Goal: Task Accomplishment & Management: Use online tool/utility

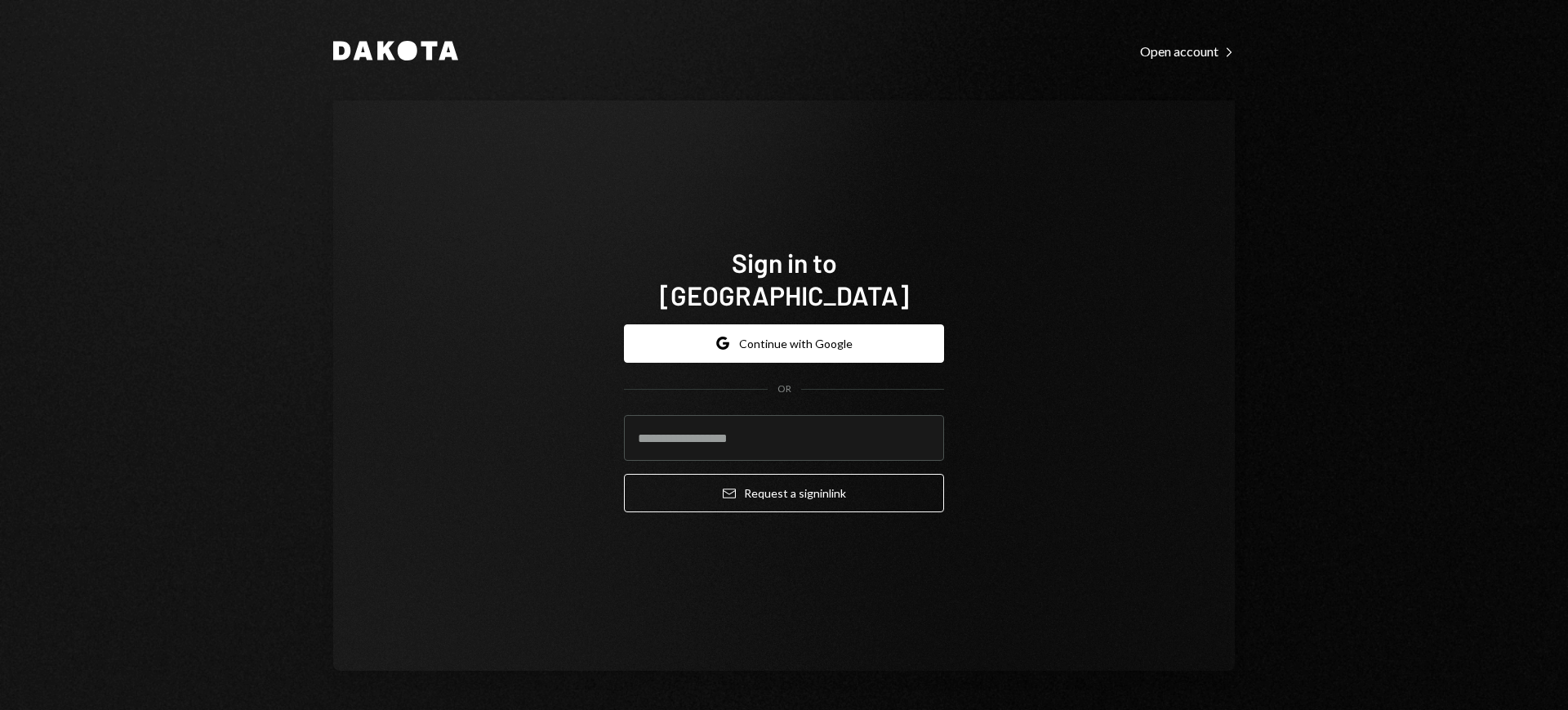
click at [0, 709] on com-1password-button at bounding box center [0, 710] width 0 height 0
click at [828, 415] on input "email" at bounding box center [783, 437] width 320 height 46
type input "**********"
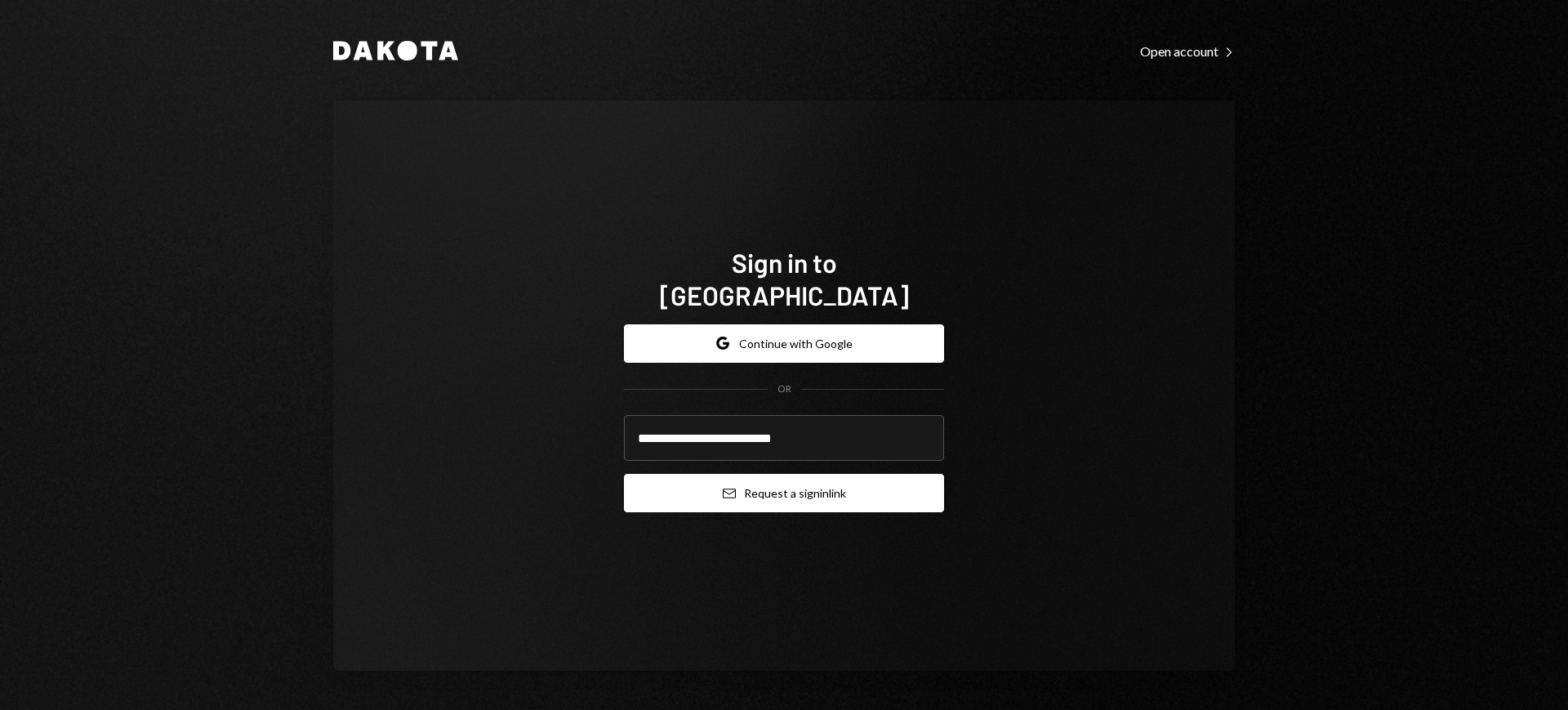
click at [798, 486] on button "Email Request a sign in link" at bounding box center [783, 493] width 320 height 39
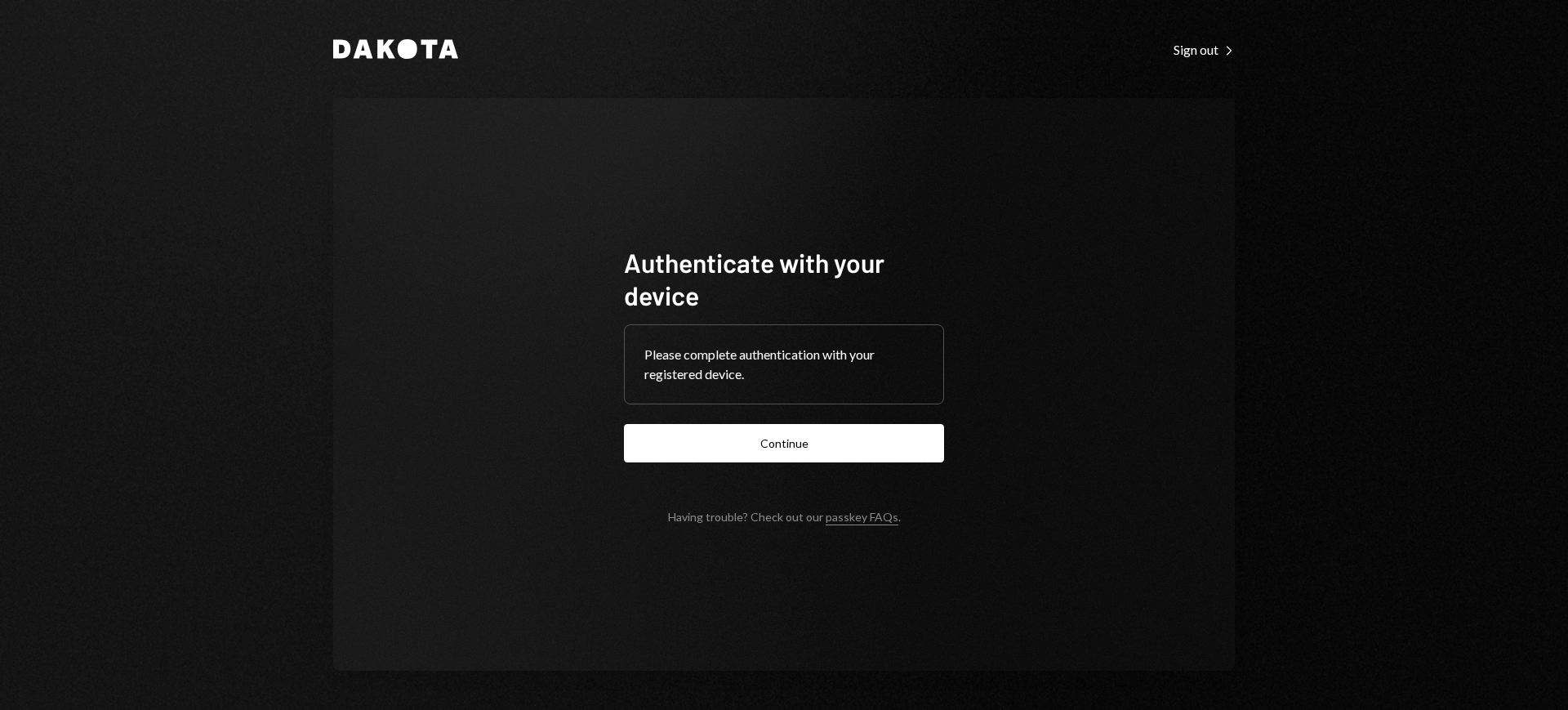
click at [827, 462] on form "Authenticate with your device Please complete authentication with your register…" at bounding box center [783, 385] width 320 height 278
click at [823, 450] on button "Continue" at bounding box center [783, 443] width 320 height 39
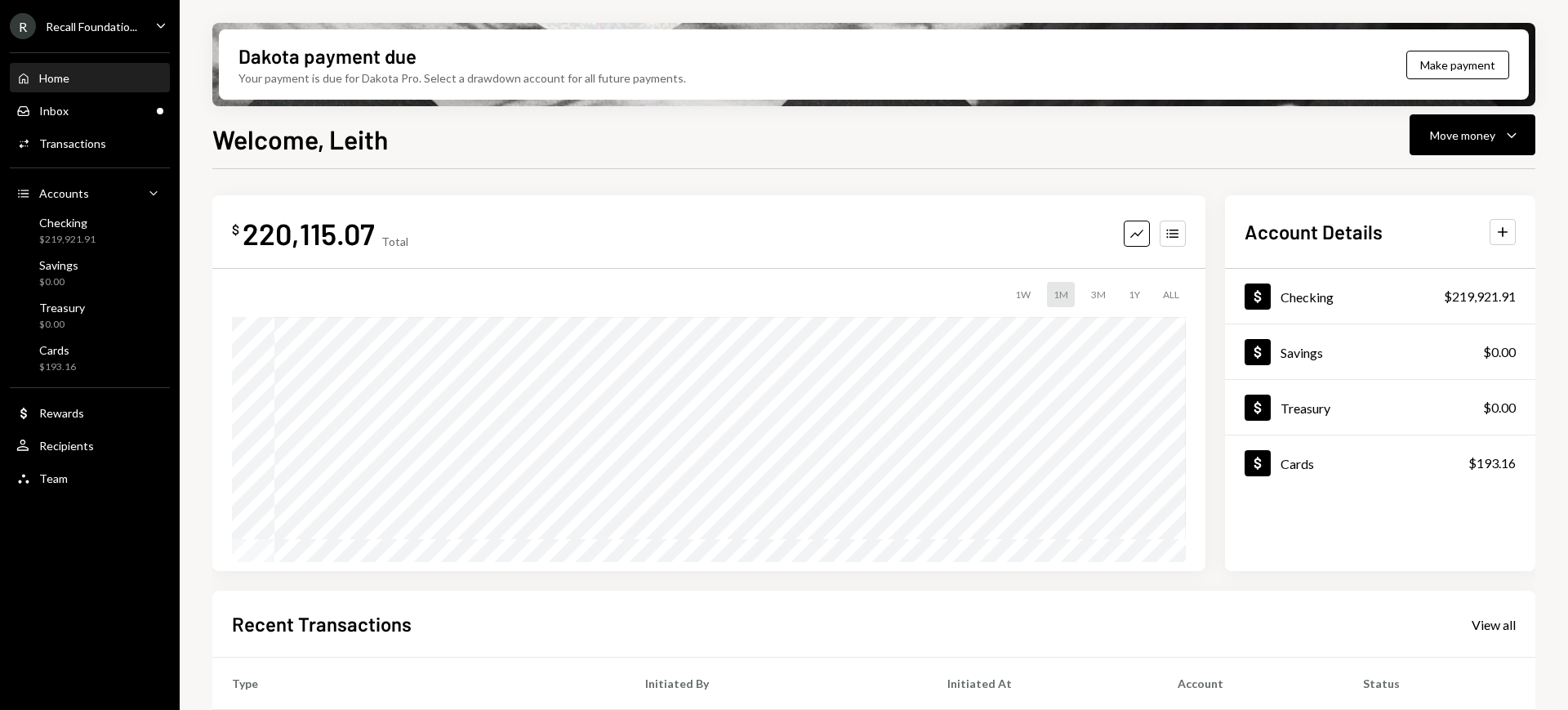
click at [97, 22] on div "Recall Foundatio..." at bounding box center [91, 27] width 91 height 14
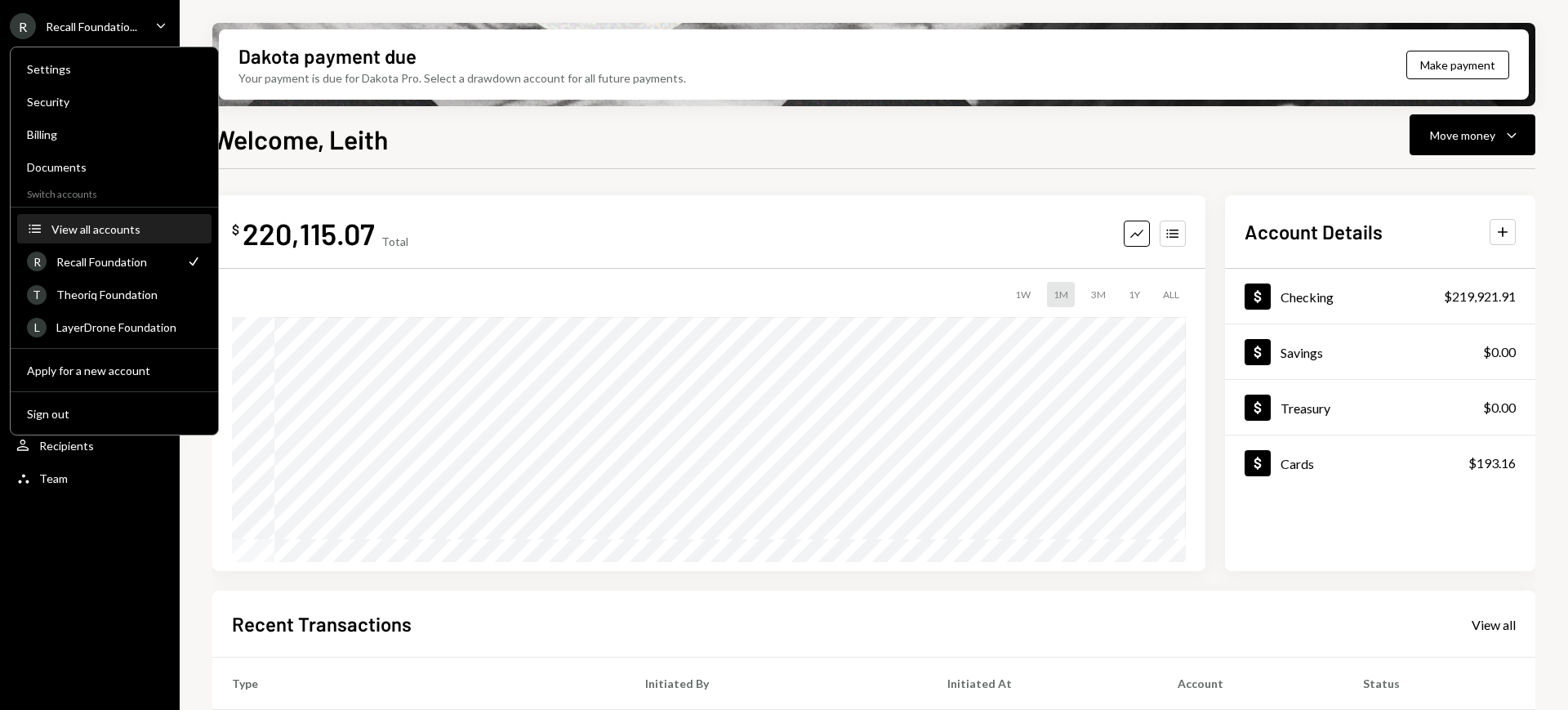
click at [116, 223] on div "View all accounts" at bounding box center [127, 229] width 150 height 14
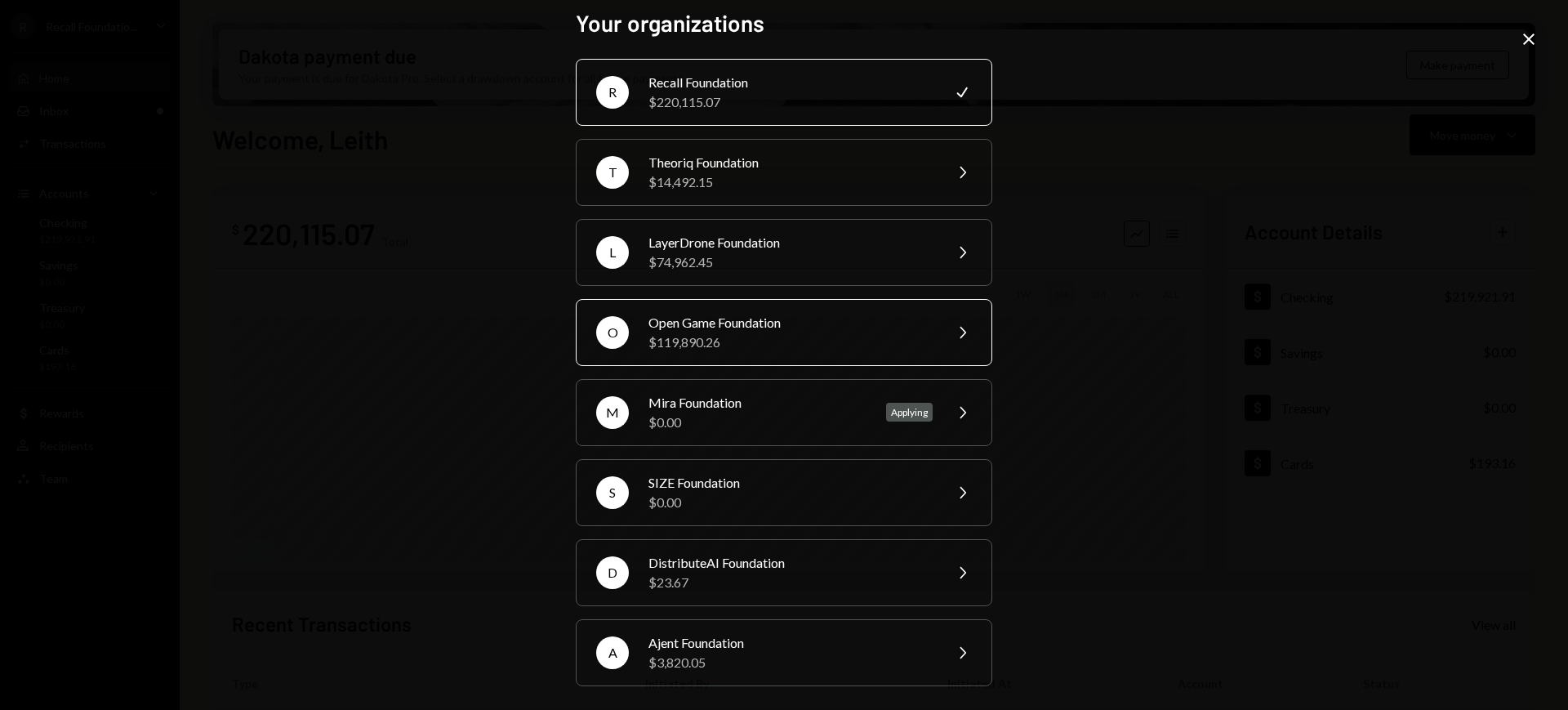
scroll to position [13, 0]
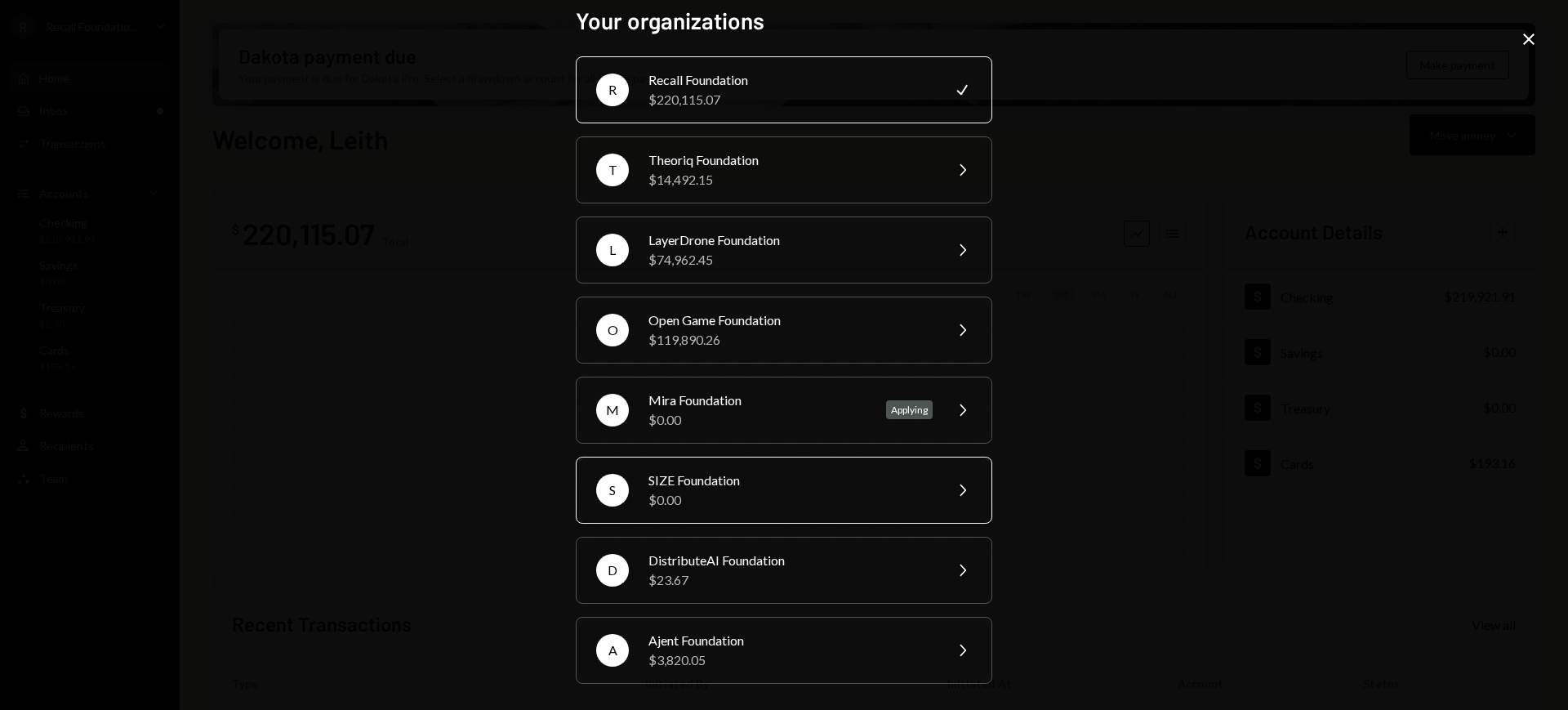
click at [870, 500] on div "$0.00" at bounding box center [791, 500] width 285 height 20
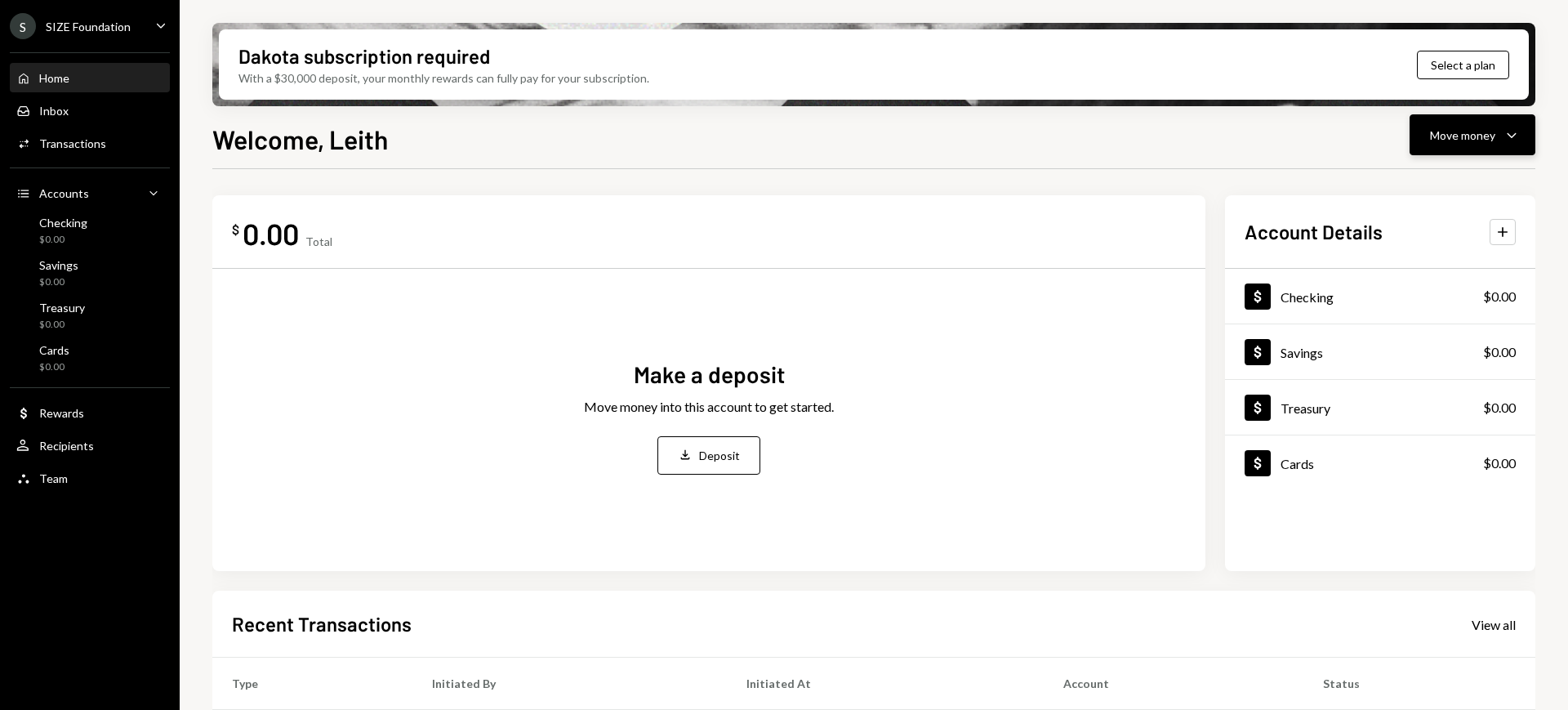
click at [1512, 142] on icon "Caret Down" at bounding box center [1511, 135] width 20 height 20
click at [1456, 268] on div "Deposit Deposit" at bounding box center [1446, 257] width 163 height 37
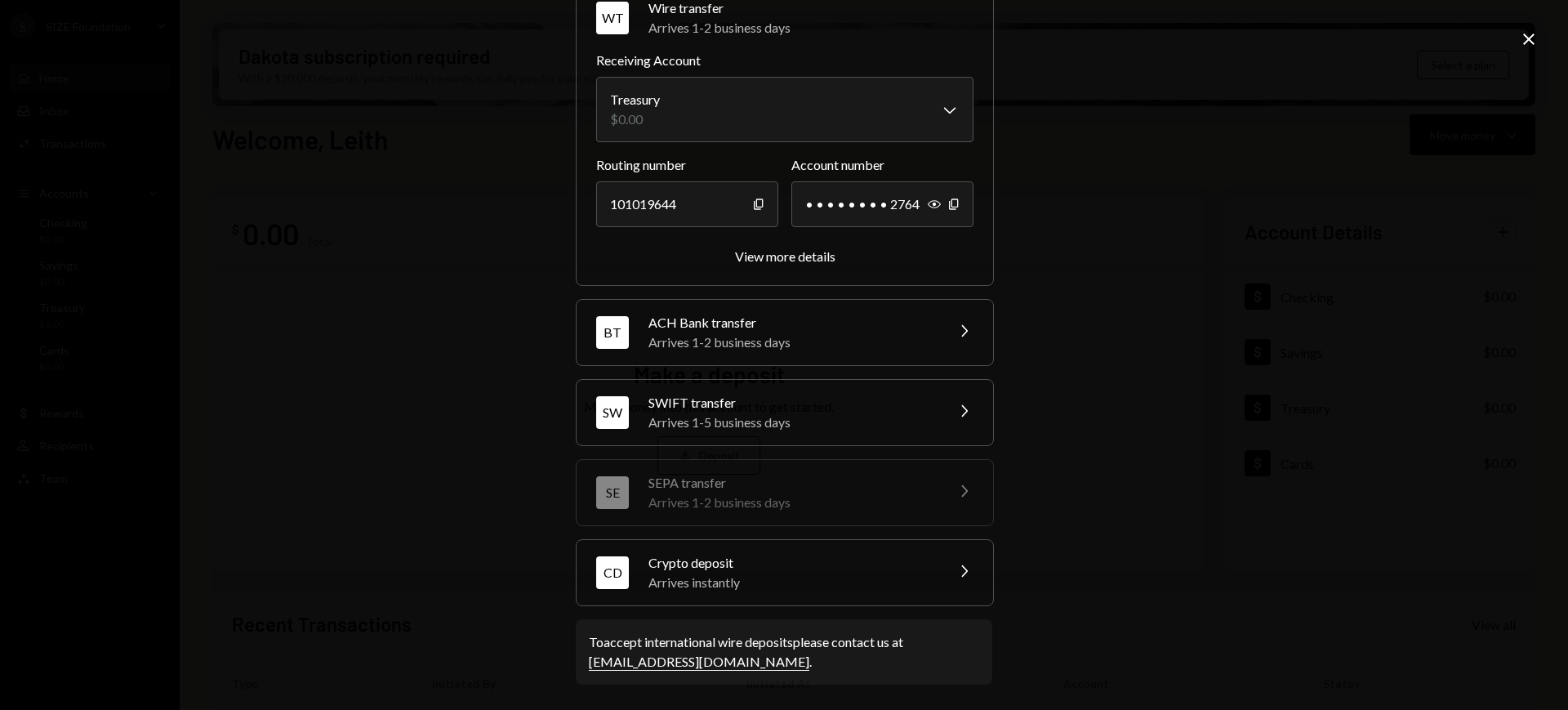
scroll to position [85, 0]
click at [922, 578] on div "Arrives instantly" at bounding box center [791, 581] width 285 height 20
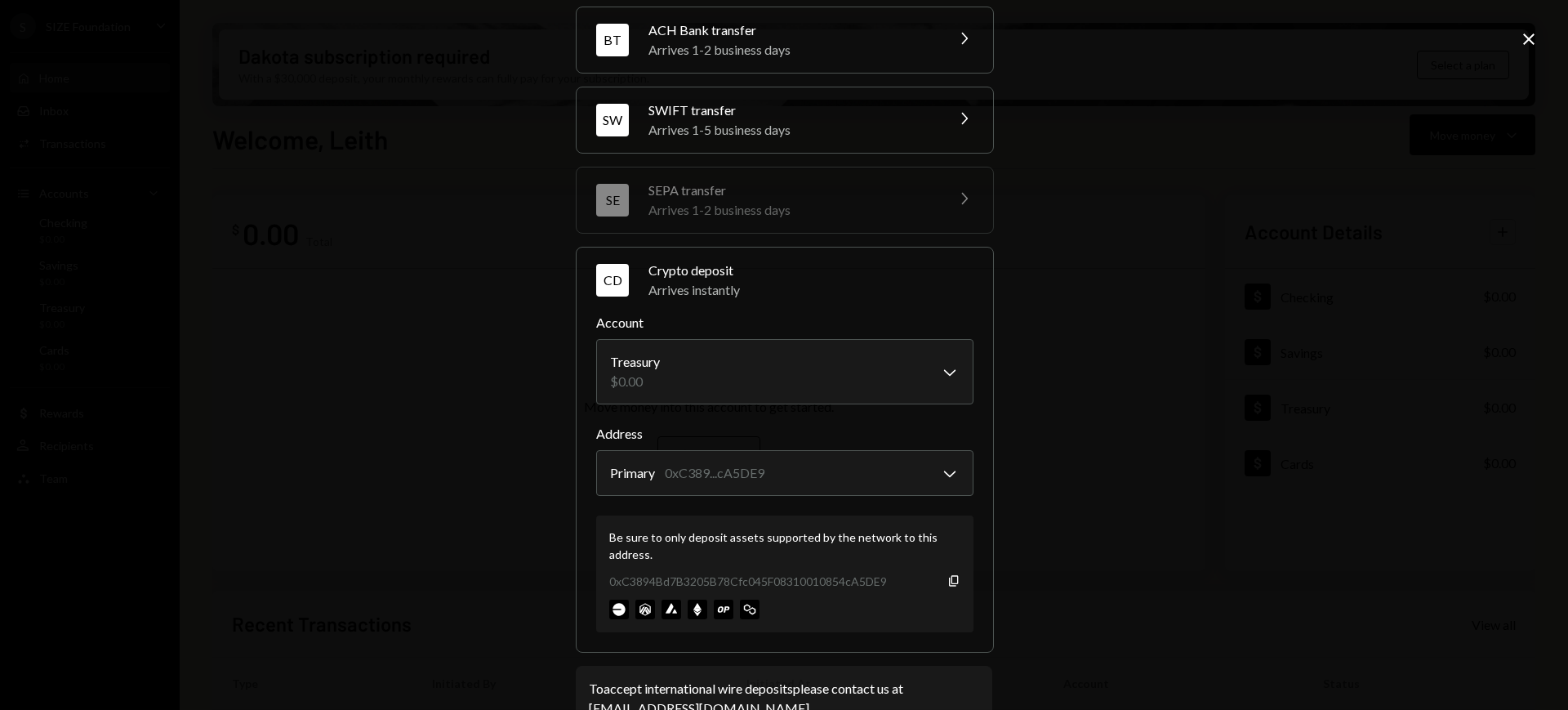
scroll to position [191, 0]
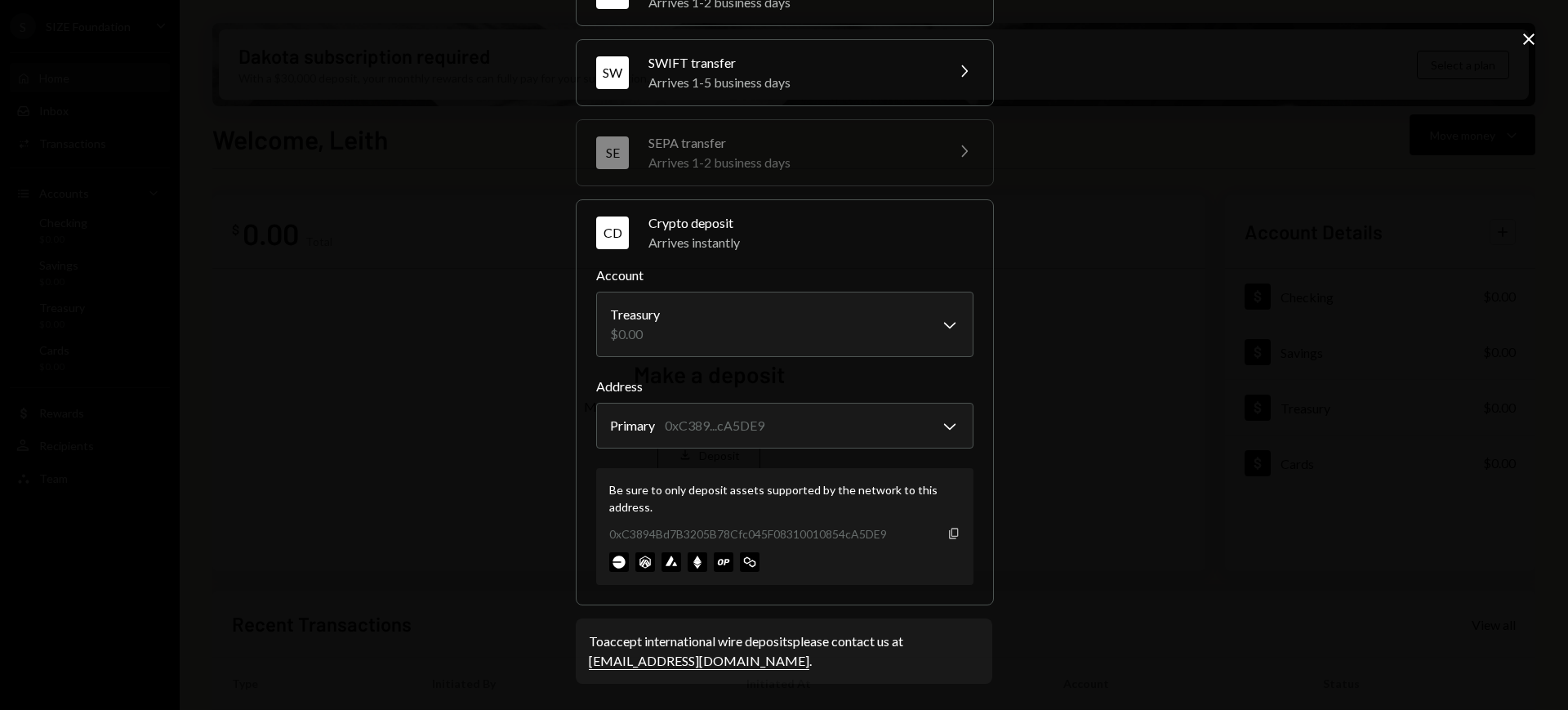
click at [948, 534] on icon "Copy" at bounding box center [953, 533] width 13 height 13
click at [1157, 496] on div "**********" at bounding box center [784, 355] width 1568 height 710
click at [1518, 42] on div "**********" at bounding box center [784, 355] width 1568 height 710
click at [1525, 39] on icon "Close" at bounding box center [1528, 39] width 20 height 20
